Goal: Information Seeking & Learning: Learn about a topic

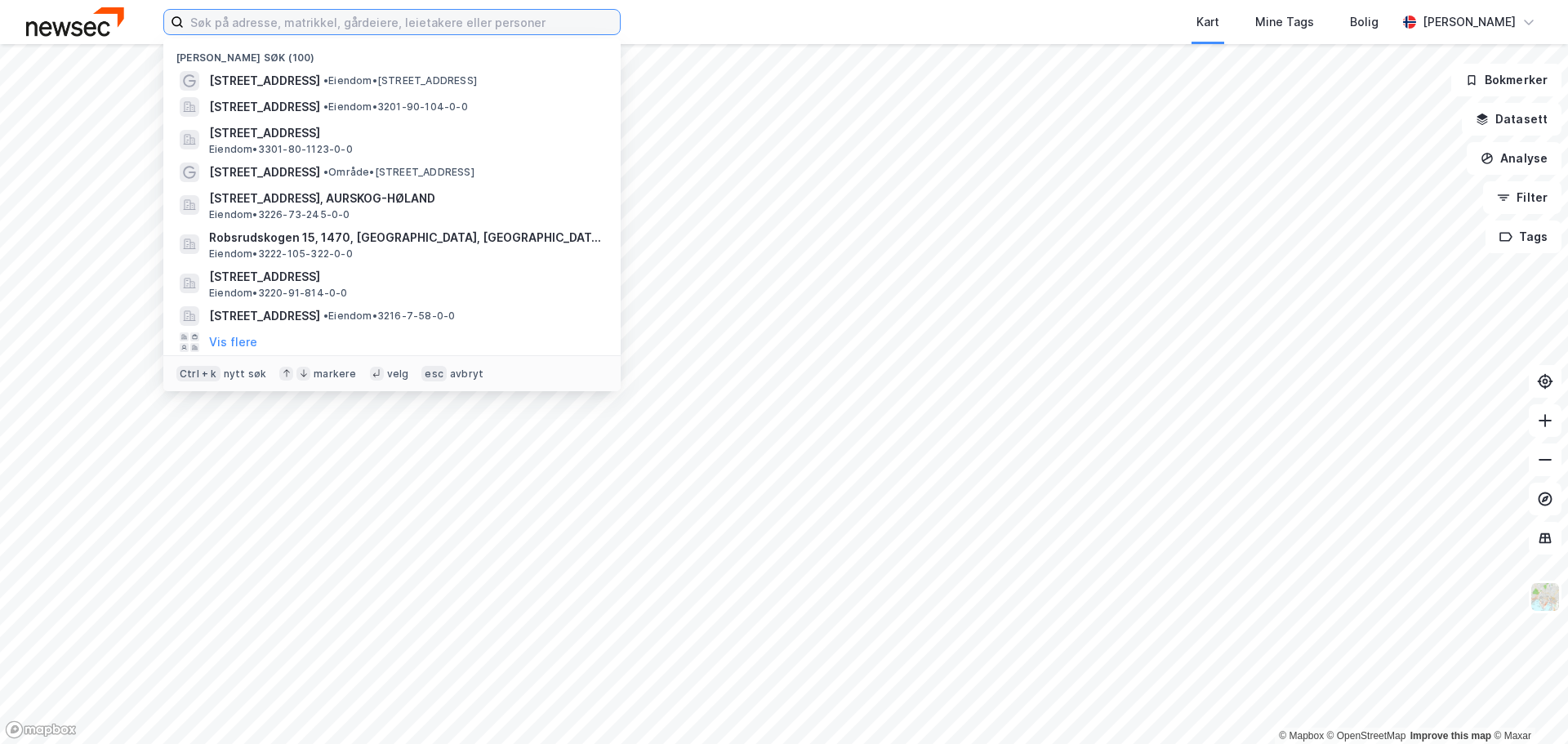
click at [393, 25] on input at bounding box center [402, 22] width 436 height 25
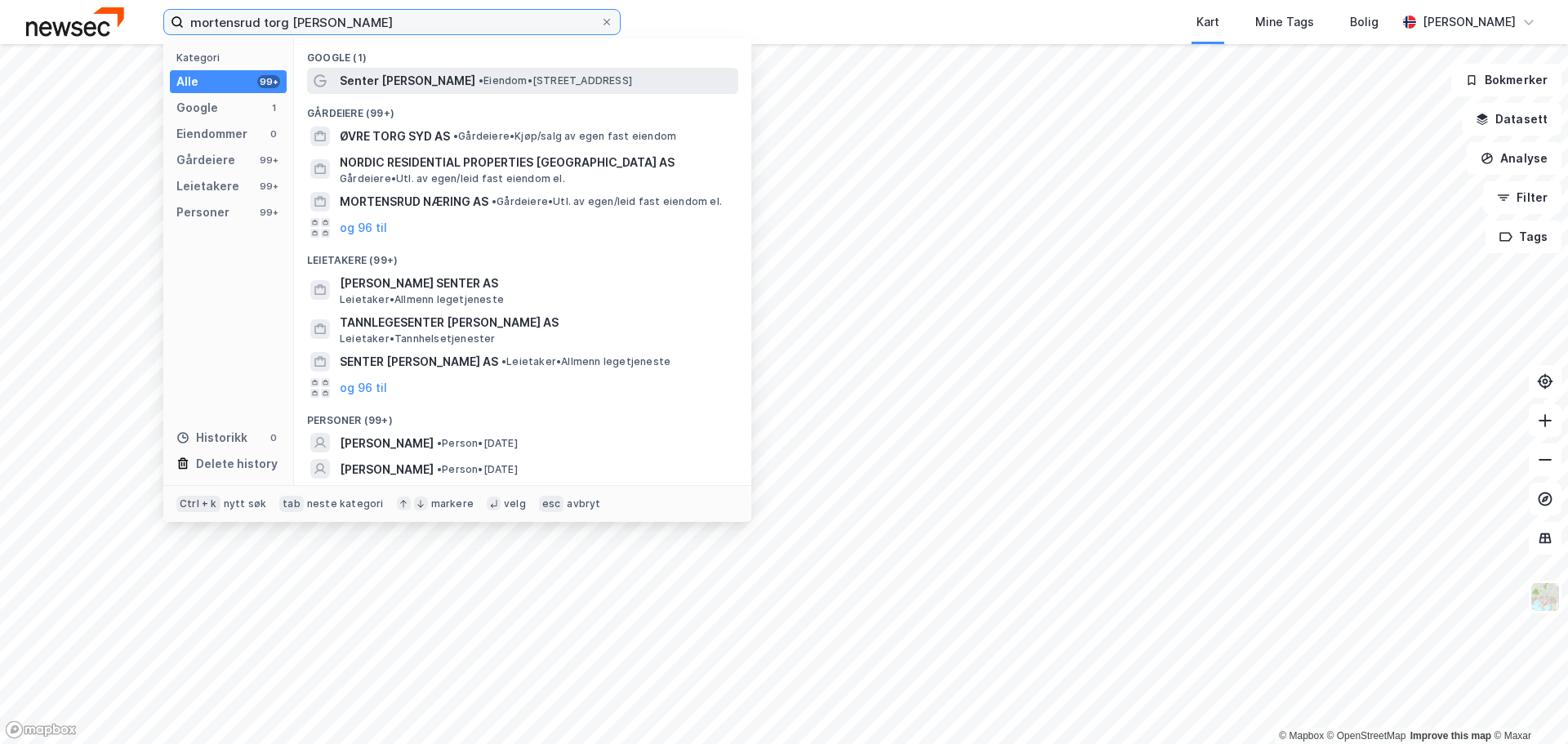
type input "mortensrud torg [PERSON_NAME]"
click at [478, 85] on span "•" at bounding box center [480, 80] width 5 height 12
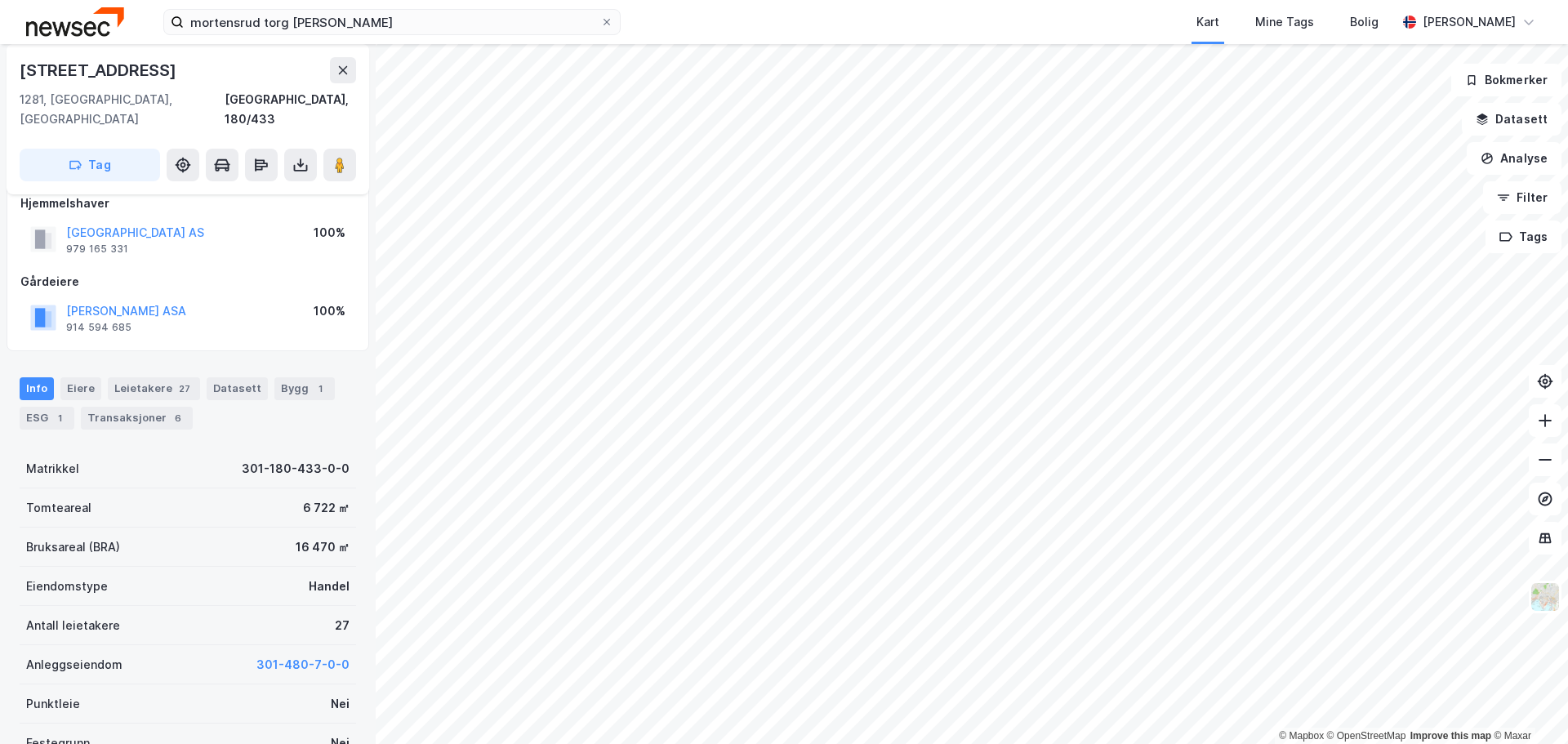
scroll to position [22, 0]
drag, startPoint x: 336, startPoint y: 525, endPoint x: 348, endPoint y: 544, distance: 22.5
click at [348, 544] on div "Lofsrudveien 6 1281, [GEOGRAPHIC_DATA], [GEOGRAPHIC_DATA], 180/433 Tag Hjemmels…" at bounding box center [188, 394] width 376 height 700
